Goal: Check status: Check status

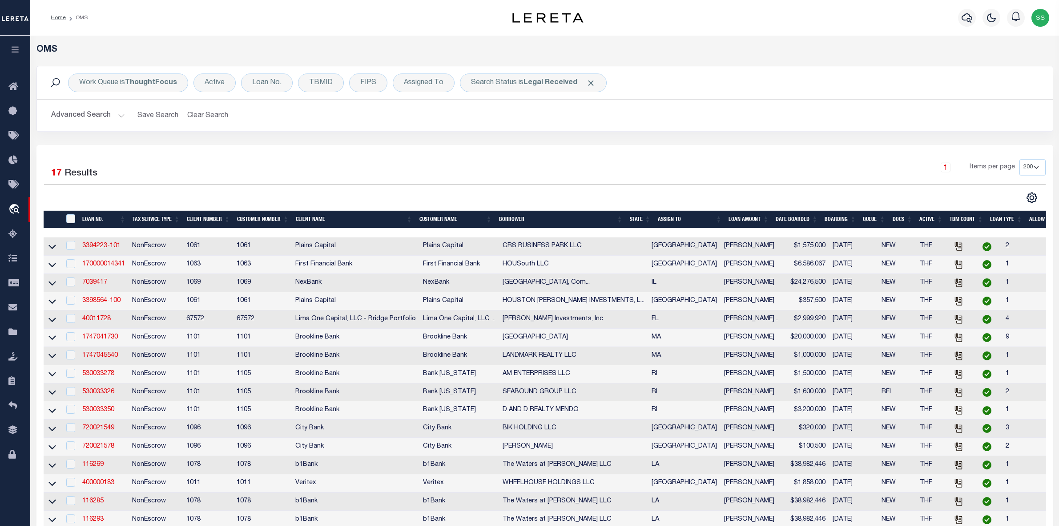
select select "200"
click at [553, 83] on b "Legal Received" at bounding box center [551, 82] width 54 height 7
select select "RD"
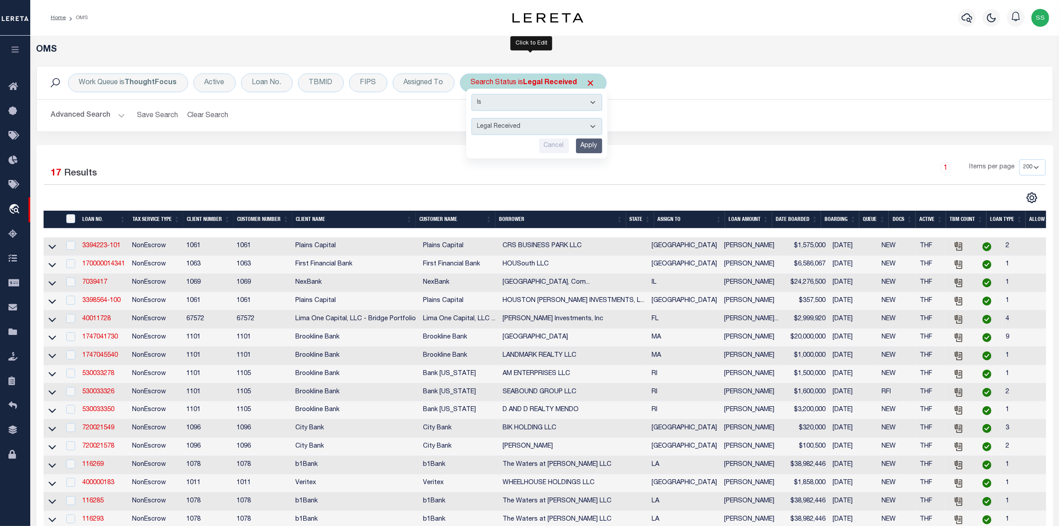
click at [582, 149] on input "Apply" at bounding box center [589, 145] width 26 height 15
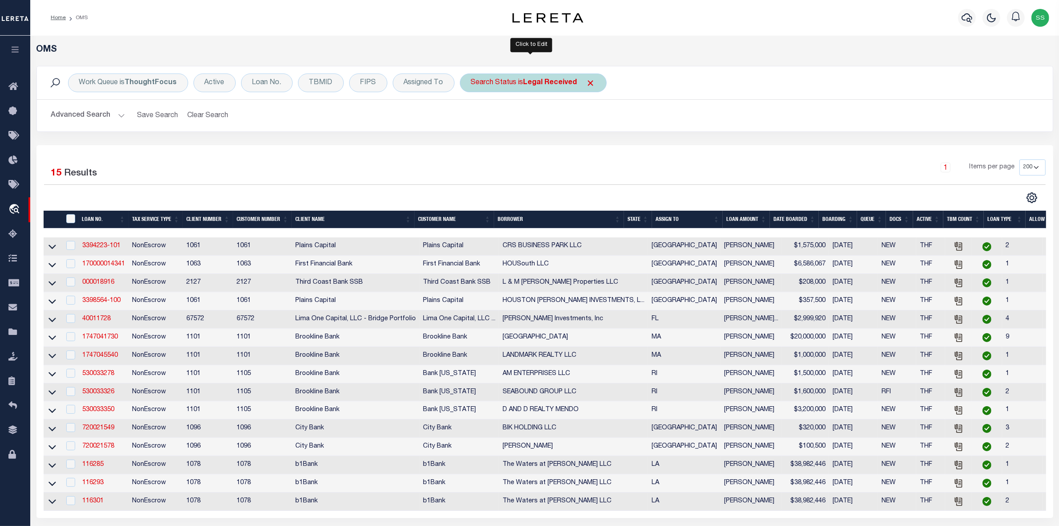
click at [549, 79] on b "Legal Received" at bounding box center [551, 82] width 54 height 7
click at [528, 126] on select "Automated Search Bad Parcel Complete Duplicate Parcel High Dollar Reporting In …" at bounding box center [537, 126] width 131 height 17
select select "IP"
click at [472, 118] on select "Automated Search Bad Parcel Complete Duplicate Parcel High Dollar Reporting In …" at bounding box center [537, 126] width 131 height 17
click at [593, 142] on input "Apply" at bounding box center [589, 145] width 26 height 15
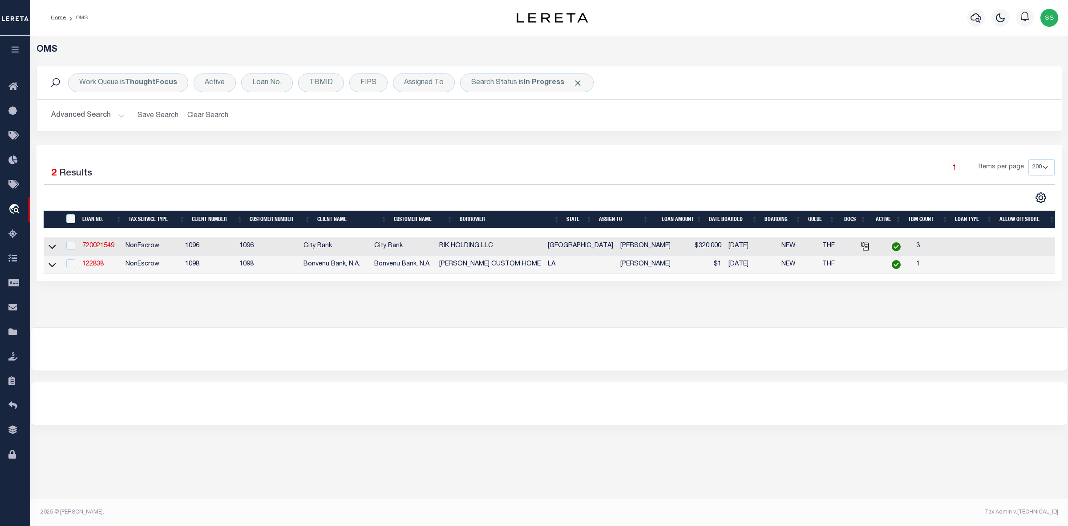
click at [781, 413] on div at bounding box center [549, 403] width 1037 height 43
click at [751, 401] on div at bounding box center [549, 403] width 1037 height 43
